Goal: Transaction & Acquisition: Purchase product/service

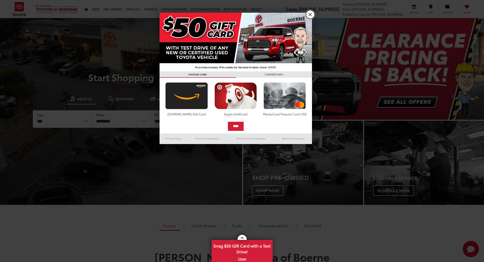
click at [308, 14] on link "X" at bounding box center [310, 14] width 9 height 9
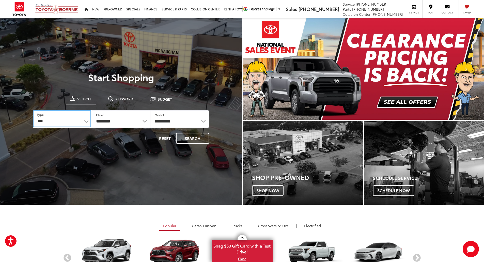
click at [71, 123] on select "*** *** **** *********" at bounding box center [62, 118] width 58 height 17
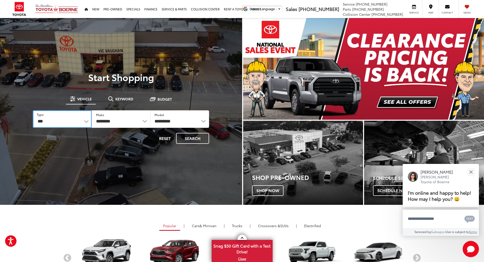
select select "******"
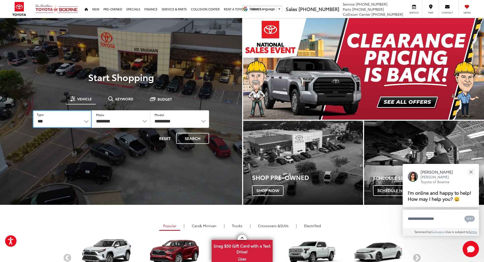
click at [33, 110] on select "*** *** **** *********" at bounding box center [62, 119] width 59 height 18
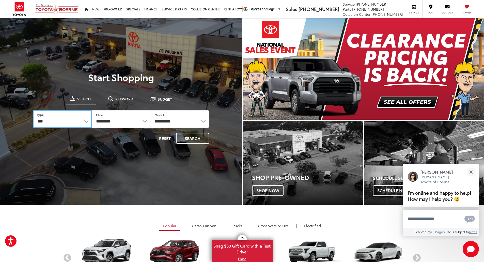
select select
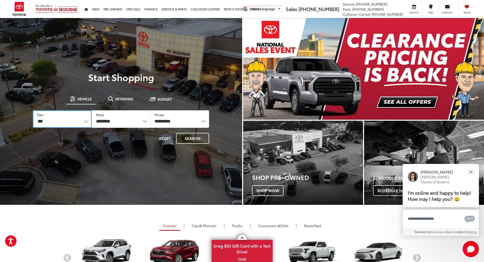
select select
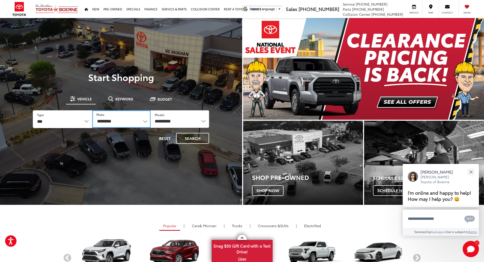
click at [135, 123] on select "**********" at bounding box center [121, 119] width 58 height 18
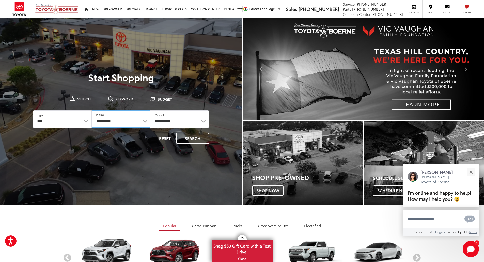
click at [145, 122] on select "**********" at bounding box center [121, 119] width 59 height 18
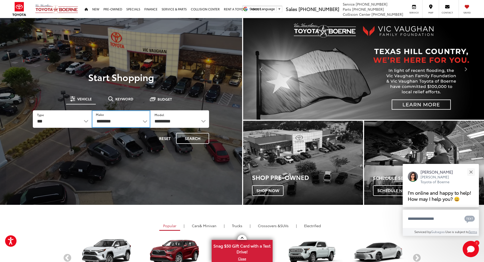
click at [141, 122] on select "**********" at bounding box center [121, 119] width 59 height 18
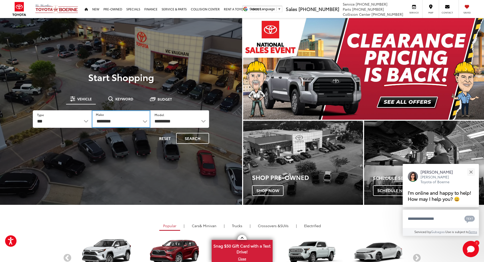
select select "******"
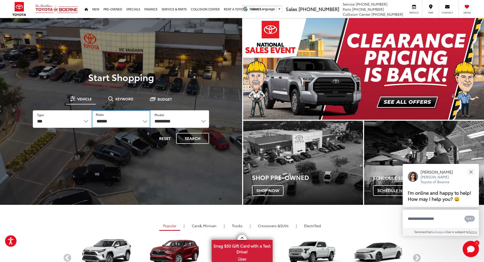
click at [92, 110] on select "**********" at bounding box center [121, 119] width 59 height 18
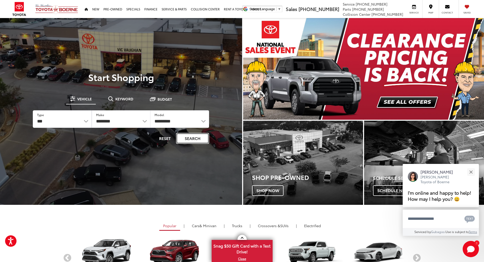
click at [193, 141] on button "Search" at bounding box center [192, 138] width 33 height 11
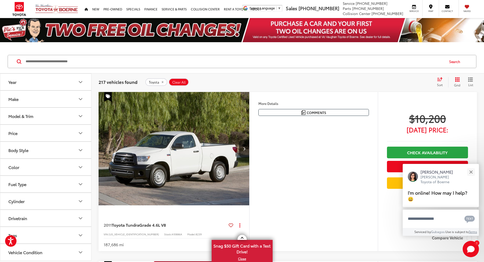
click at [81, 131] on icon "Price" at bounding box center [81, 133] width 6 height 6
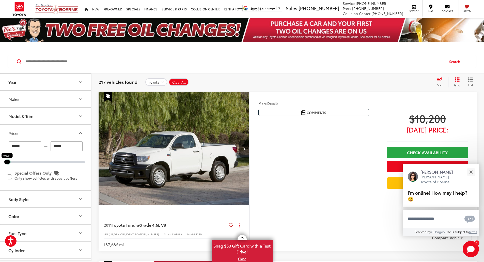
drag, startPoint x: 83, startPoint y: 161, endPoint x: 0, endPoint y: 165, distance: 83.2
click at [0, 165] on div "Year Make Model & Trim Price ****** — ****** 10000 11200 Special Offers Only On…" at bounding box center [45, 166] width 91 height 187
type input "******"
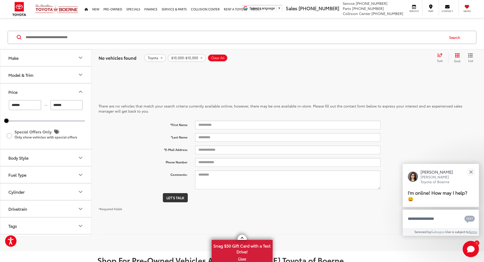
click at [21, 108] on input "******" at bounding box center [25, 105] width 32 height 10
type input "*"
click at [53, 89] on button "Price" at bounding box center [45, 92] width 91 height 17
type input "*****"
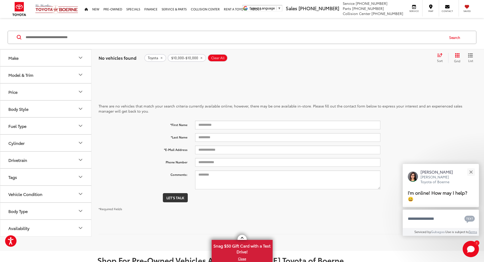
click at [51, 92] on button "Price" at bounding box center [45, 92] width 91 height 17
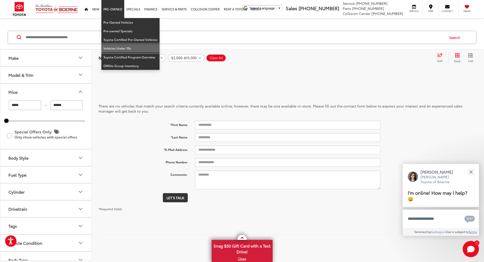
drag, startPoint x: 124, startPoint y: 47, endPoint x: 381, endPoint y: 99, distance: 263.0
click at [124, 47] on link "Vehicles Under 15k" at bounding box center [130, 48] width 58 height 9
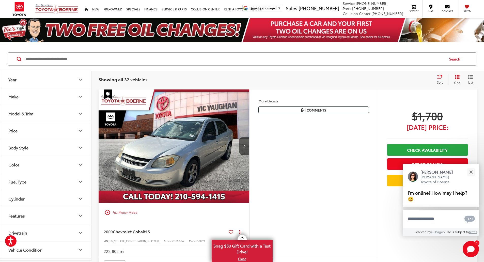
click at [460, 78] on icon "Grid View" at bounding box center [457, 76] width 5 height 5
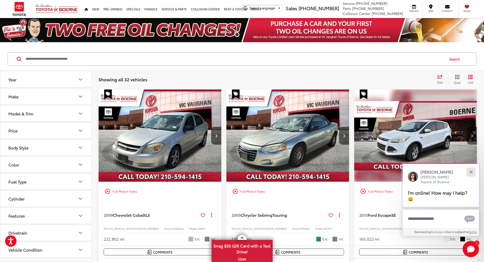
click at [471, 171] on div "Close" at bounding box center [470, 171] width 3 height 3
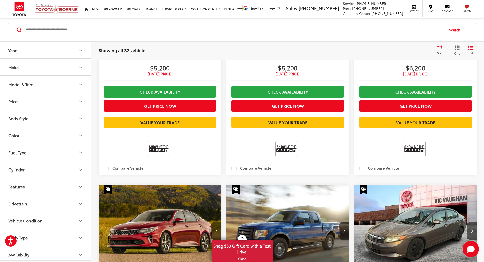
scroll to position [741, 0]
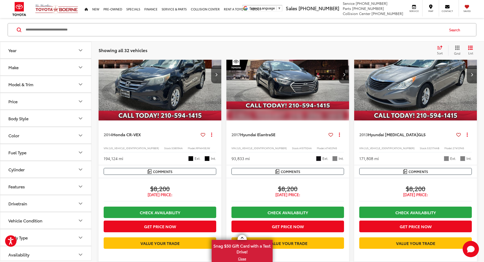
scroll to position [29, 0]
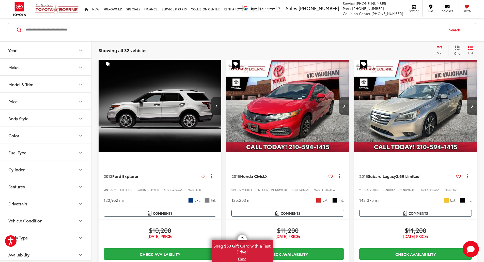
scroll to position [29, 0]
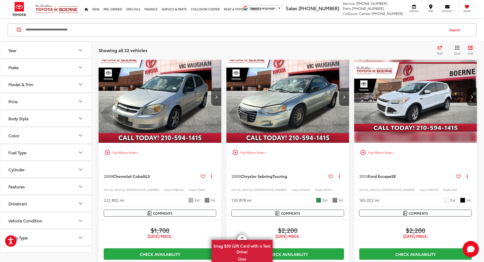
scroll to position [21, 0]
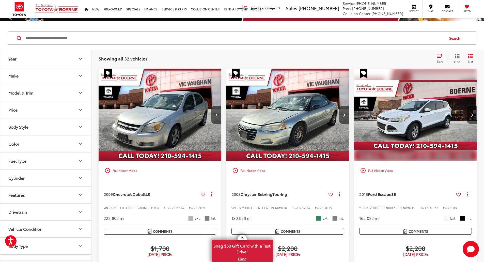
click at [357, 101] on img "2015 Ford Escape SE 0" at bounding box center [416, 115] width 124 height 93
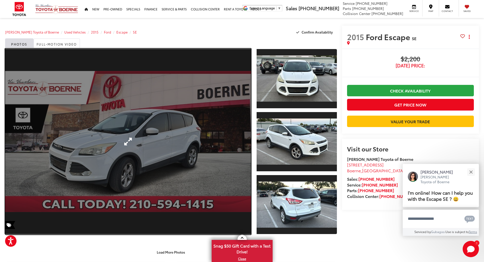
click at [182, 130] on link "Expand Photo 0" at bounding box center [128, 142] width 246 height 186
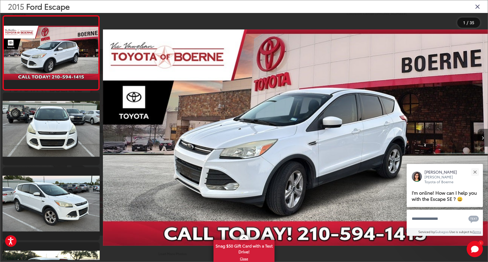
click at [480, 135] on button "Next image" at bounding box center [482, 138] width 10 height 18
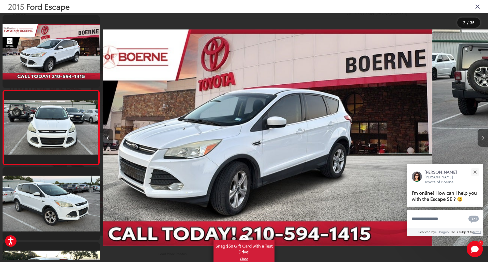
scroll to position [5, 0]
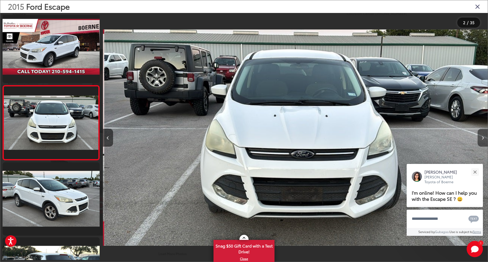
click at [482, 138] on icon "Next image" at bounding box center [483, 138] width 2 height 4
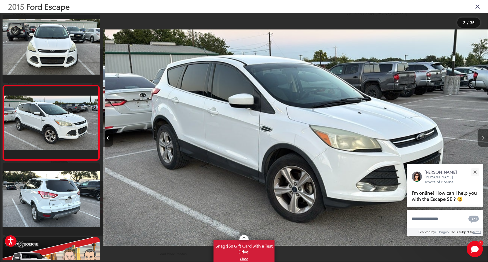
scroll to position [0, 770]
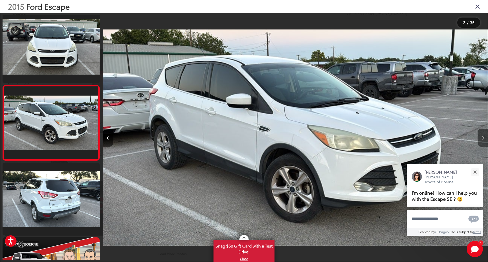
click at [482, 138] on icon "Next image" at bounding box center [483, 138] width 2 height 4
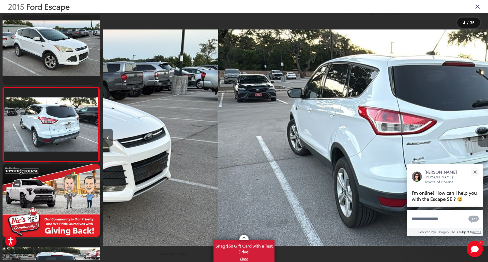
scroll to position [155, 0]
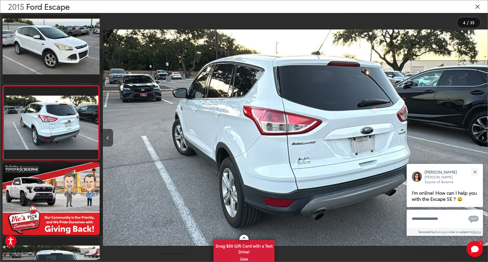
click at [482, 138] on icon "Next image" at bounding box center [483, 138] width 2 height 4
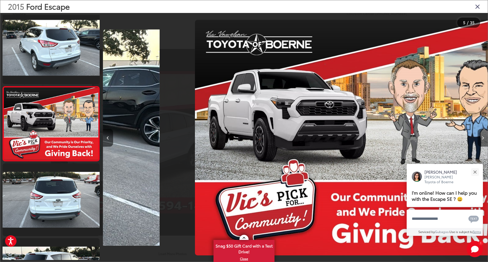
scroll to position [229, 0]
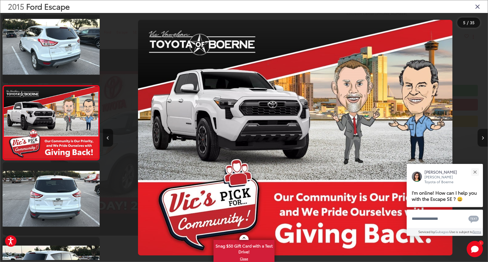
click at [482, 138] on icon "Next image" at bounding box center [483, 138] width 2 height 4
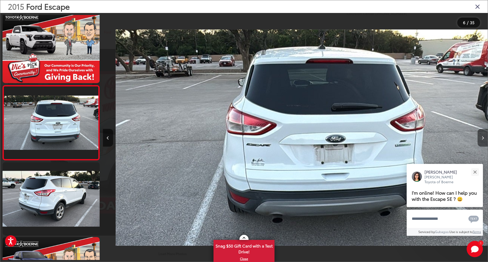
scroll to position [0, 1924]
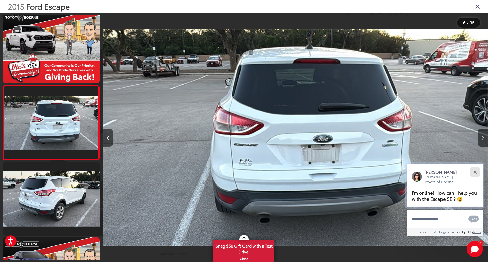
click at [471, 175] on button "Close" at bounding box center [474, 171] width 11 height 11
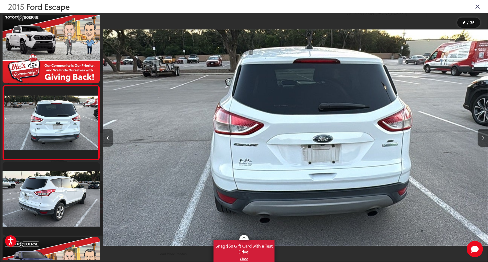
click at [111, 139] on button "Previous image" at bounding box center [108, 138] width 10 height 18
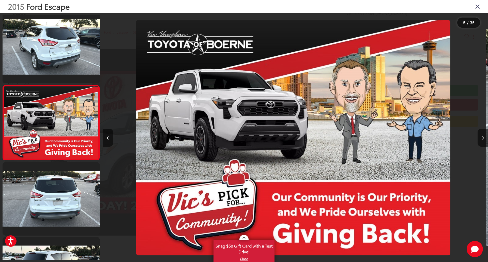
scroll to position [0, 1539]
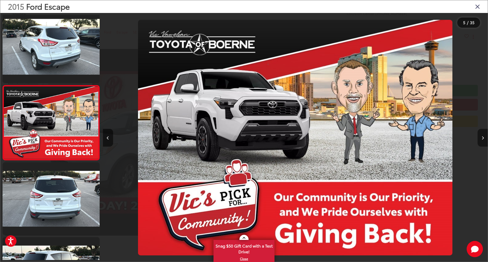
click at [481, 140] on button "Next image" at bounding box center [482, 138] width 10 height 18
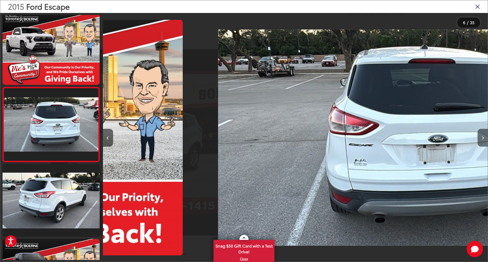
scroll to position [0, 0]
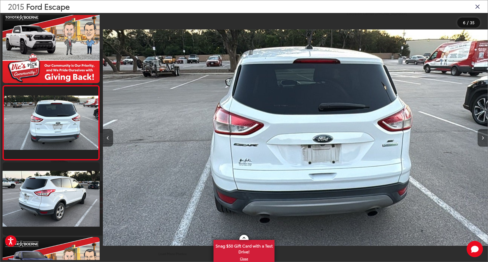
click at [483, 140] on icon "Next image" at bounding box center [483, 138] width 2 height 4
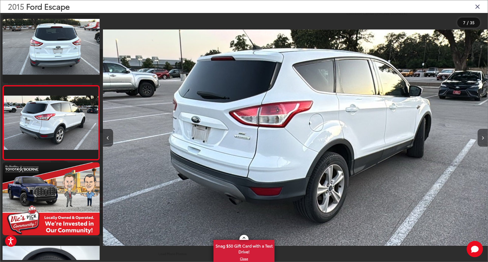
click at [483, 140] on icon "Next image" at bounding box center [483, 138] width 2 height 4
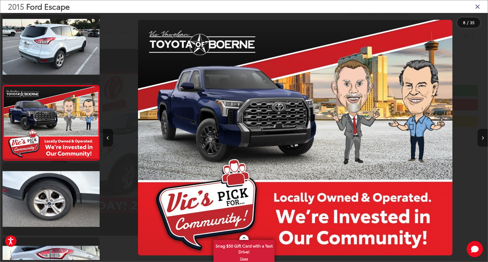
click at [483, 140] on icon "Next image" at bounding box center [483, 138] width 2 height 4
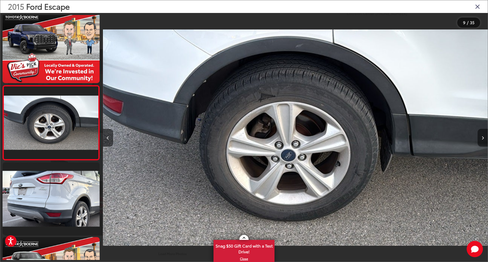
click at [483, 140] on icon "Next image" at bounding box center [483, 138] width 2 height 4
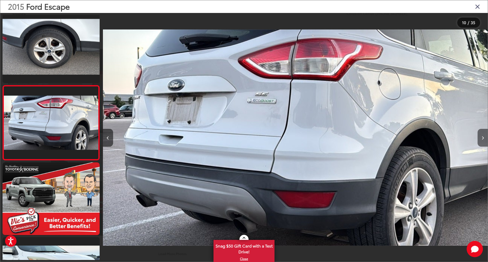
click at [483, 140] on icon "Next image" at bounding box center [483, 138] width 2 height 4
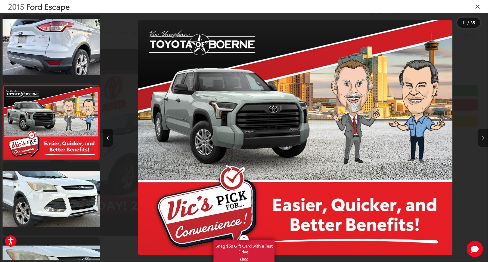
click at [483, 140] on icon "Next image" at bounding box center [483, 138] width 2 height 4
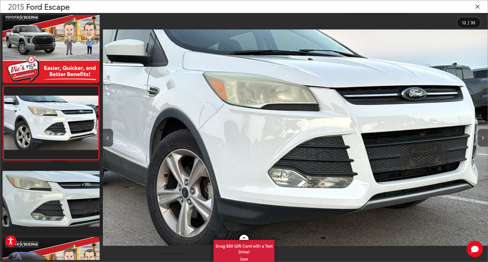
click at [483, 140] on icon "Next image" at bounding box center [483, 138] width 2 height 4
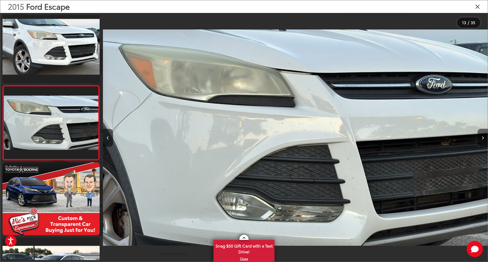
click at [483, 140] on icon "Next image" at bounding box center [483, 138] width 2 height 4
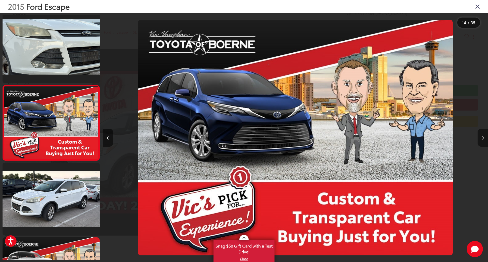
click at [483, 140] on icon "Next image" at bounding box center [483, 138] width 2 height 4
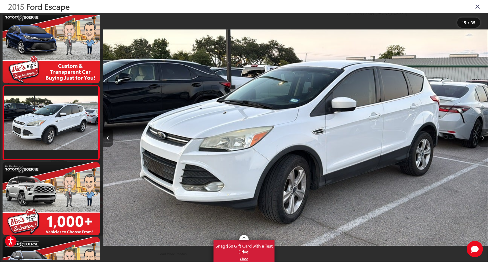
click at [483, 140] on icon "Next image" at bounding box center [483, 138] width 2 height 4
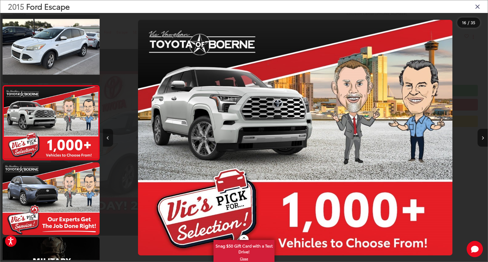
click at [104, 135] on button "Previous image" at bounding box center [108, 138] width 10 height 18
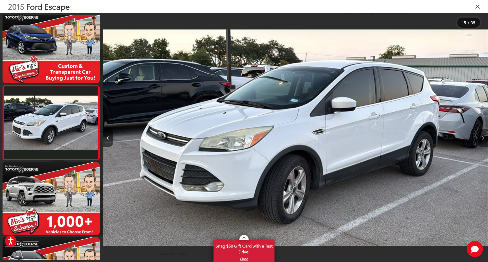
click at [483, 141] on button "Next image" at bounding box center [482, 138] width 10 height 18
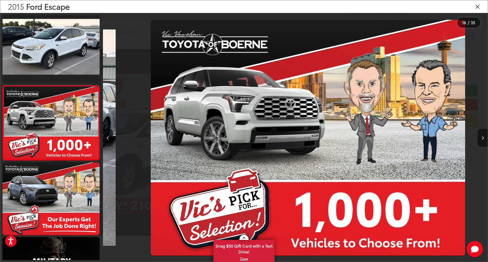
click at [483, 141] on button "Next image" at bounding box center [482, 138] width 10 height 18
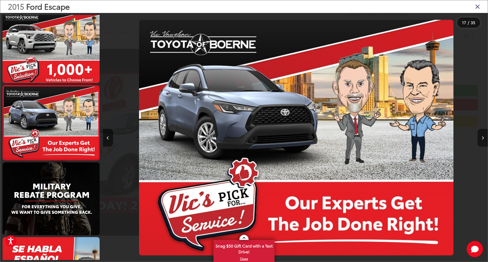
click at [483, 141] on button "Next image" at bounding box center [482, 138] width 10 height 18
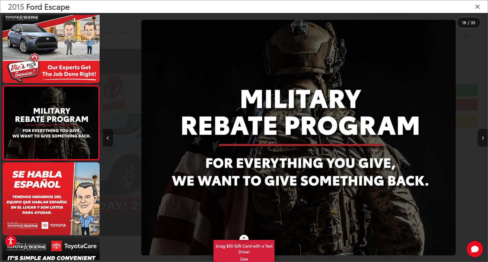
click at [483, 141] on button "Next image" at bounding box center [482, 138] width 10 height 18
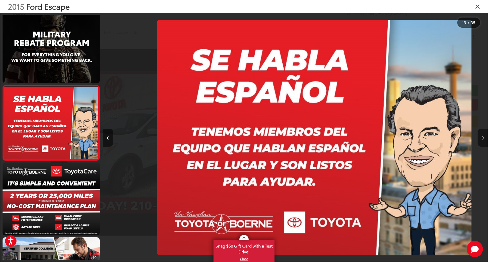
click at [483, 141] on button "Next image" at bounding box center [482, 138] width 10 height 18
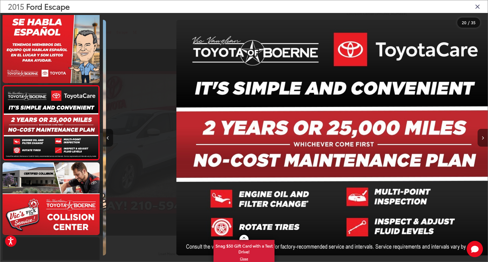
click at [483, 141] on button "Next image" at bounding box center [482, 138] width 10 height 18
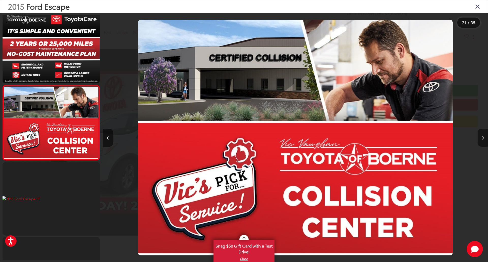
click at [483, 141] on button "Next image" at bounding box center [482, 138] width 10 height 18
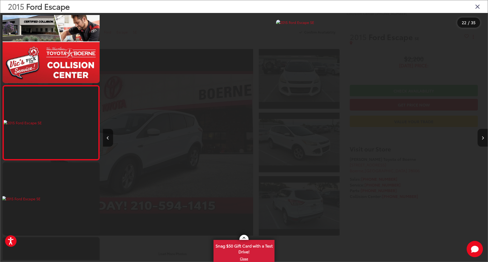
click at [483, 141] on button "Next image" at bounding box center [482, 138] width 10 height 18
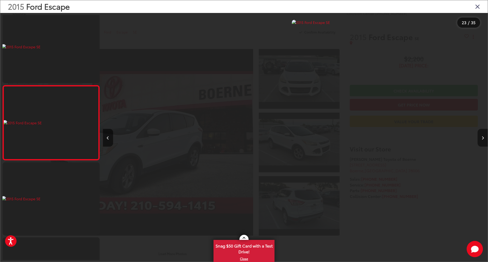
click at [483, 141] on button "Next image" at bounding box center [482, 138] width 10 height 18
click at [480, 9] on icon "Close gallery" at bounding box center [477, 6] width 5 height 7
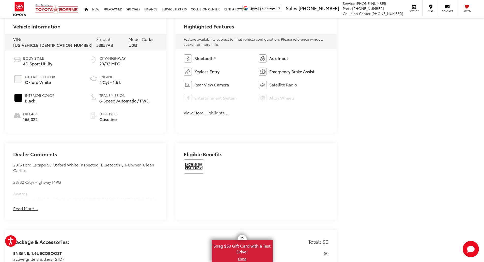
click at [30, 208] on button "Read More..." at bounding box center [25, 209] width 24 height 6
